Goal: Task Accomplishment & Management: Use online tool/utility

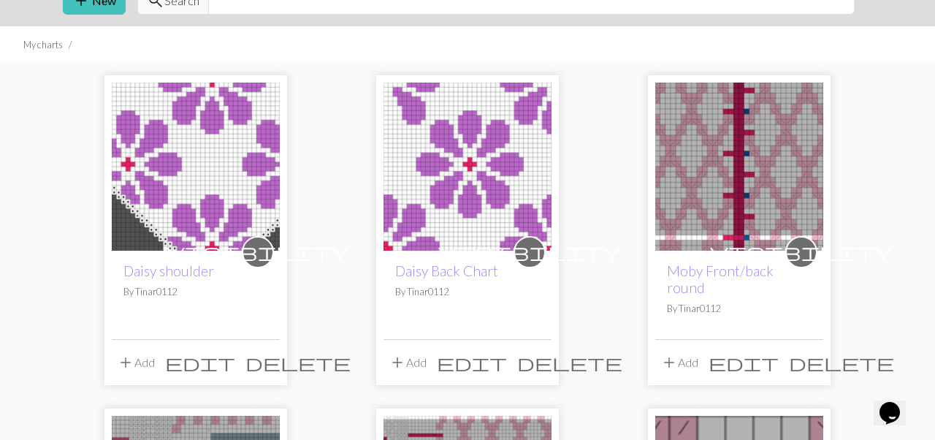
scroll to position [84, 0]
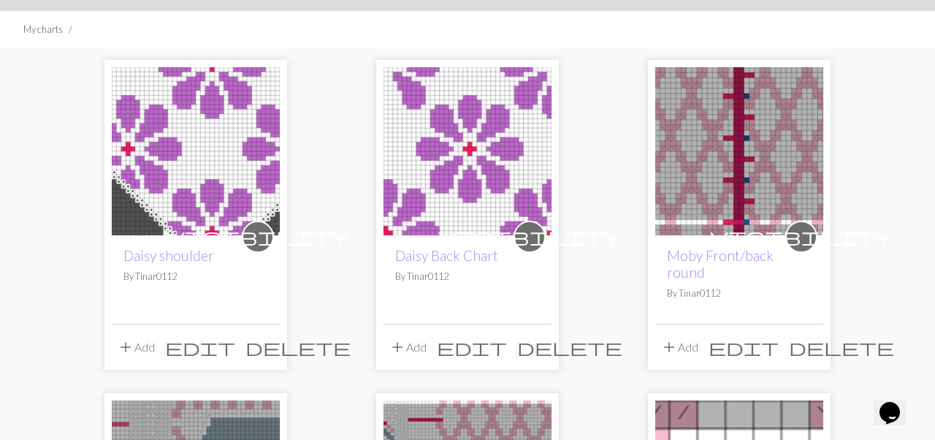
click at [767, 130] on img at bounding box center [740, 151] width 168 height 168
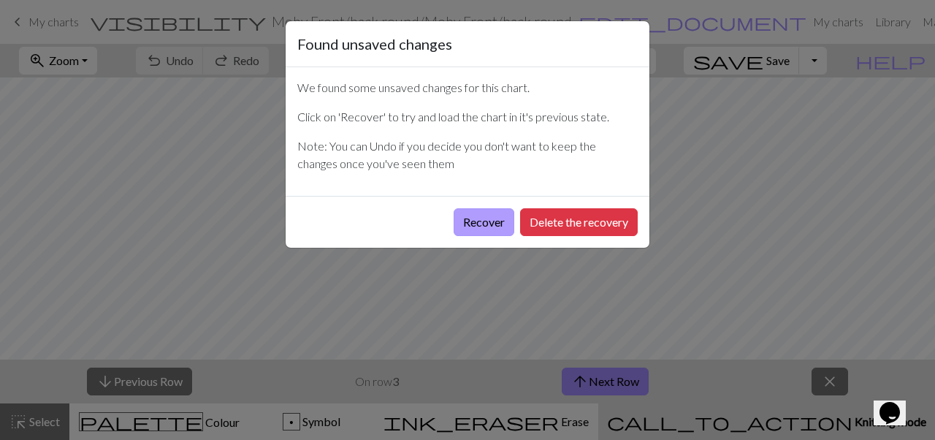
click at [461, 224] on button "Recover" at bounding box center [484, 222] width 61 height 28
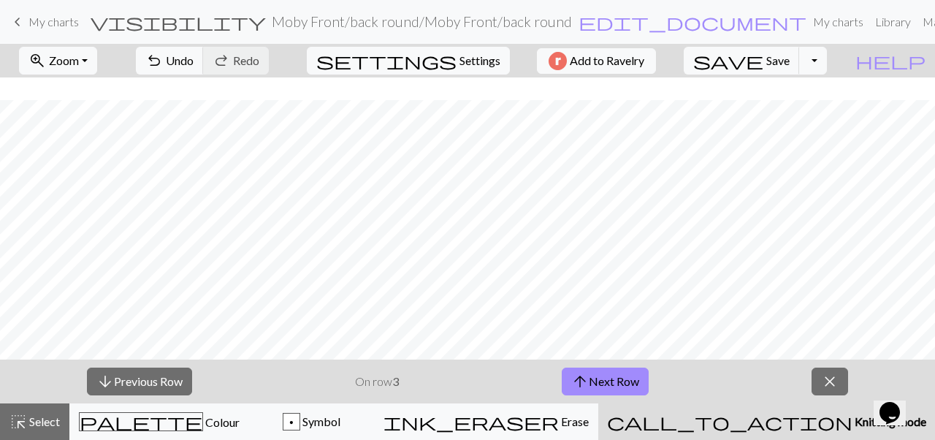
scroll to position [251, 0]
click at [639, 387] on button "arrow_upward Next Row" at bounding box center [605, 382] width 87 height 28
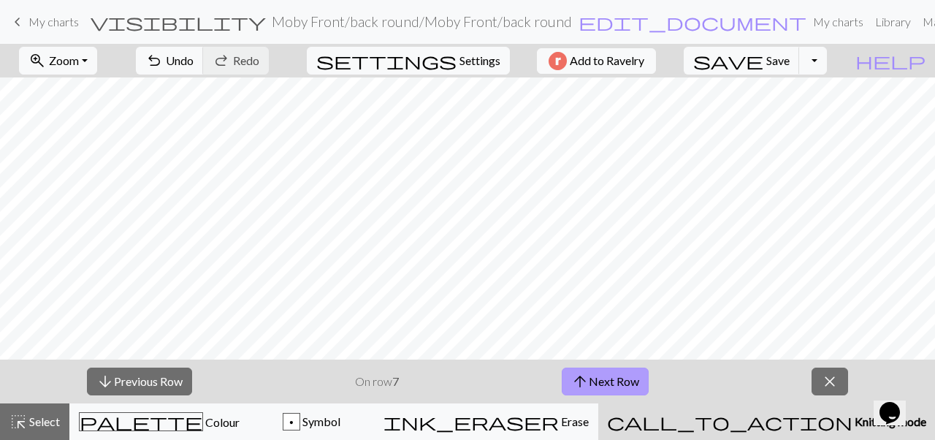
click at [639, 387] on button "arrow_upward Next Row" at bounding box center [605, 382] width 87 height 28
click at [639, 387] on button "arrow_upward Next Row" at bounding box center [607, 382] width 87 height 28
